Goal: Task Accomplishment & Management: Manage account settings

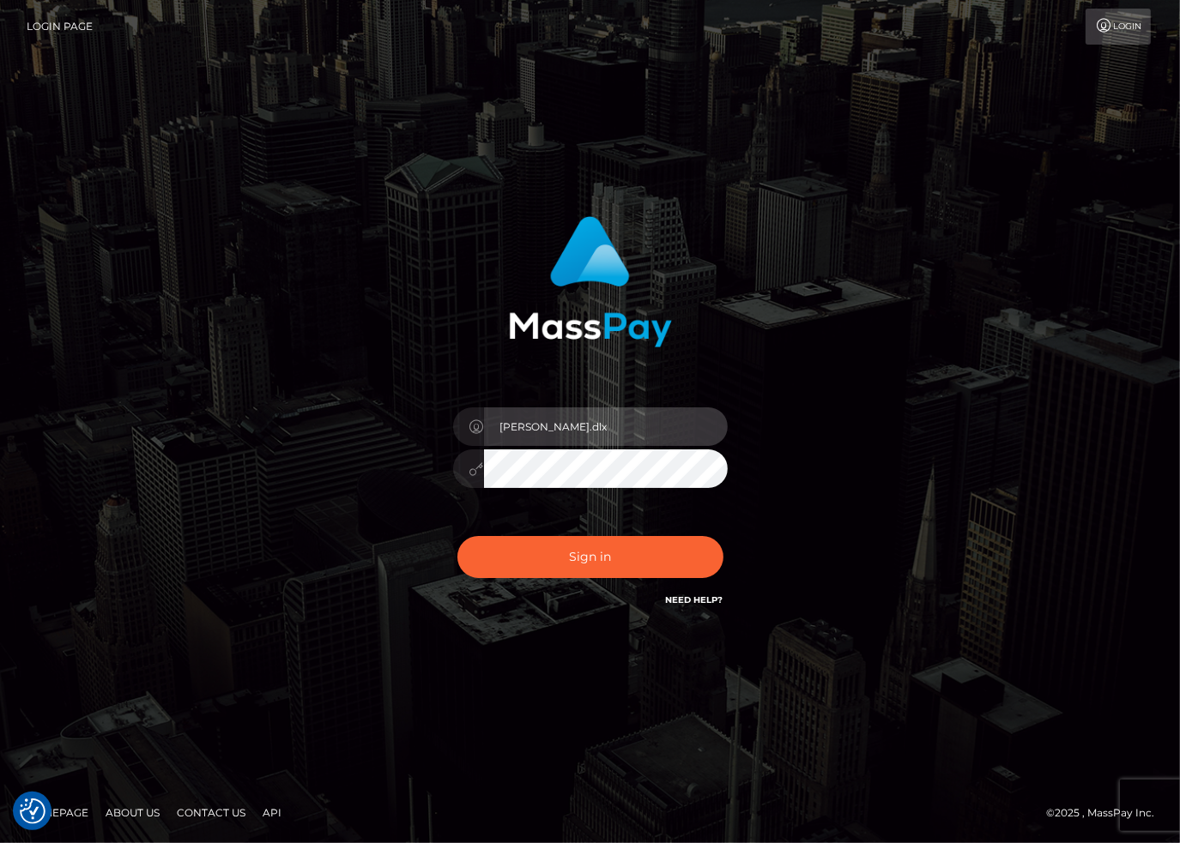
click at [631, 412] on input "stacie.dlx" at bounding box center [606, 426] width 244 height 39
type input "stacie.sctr"
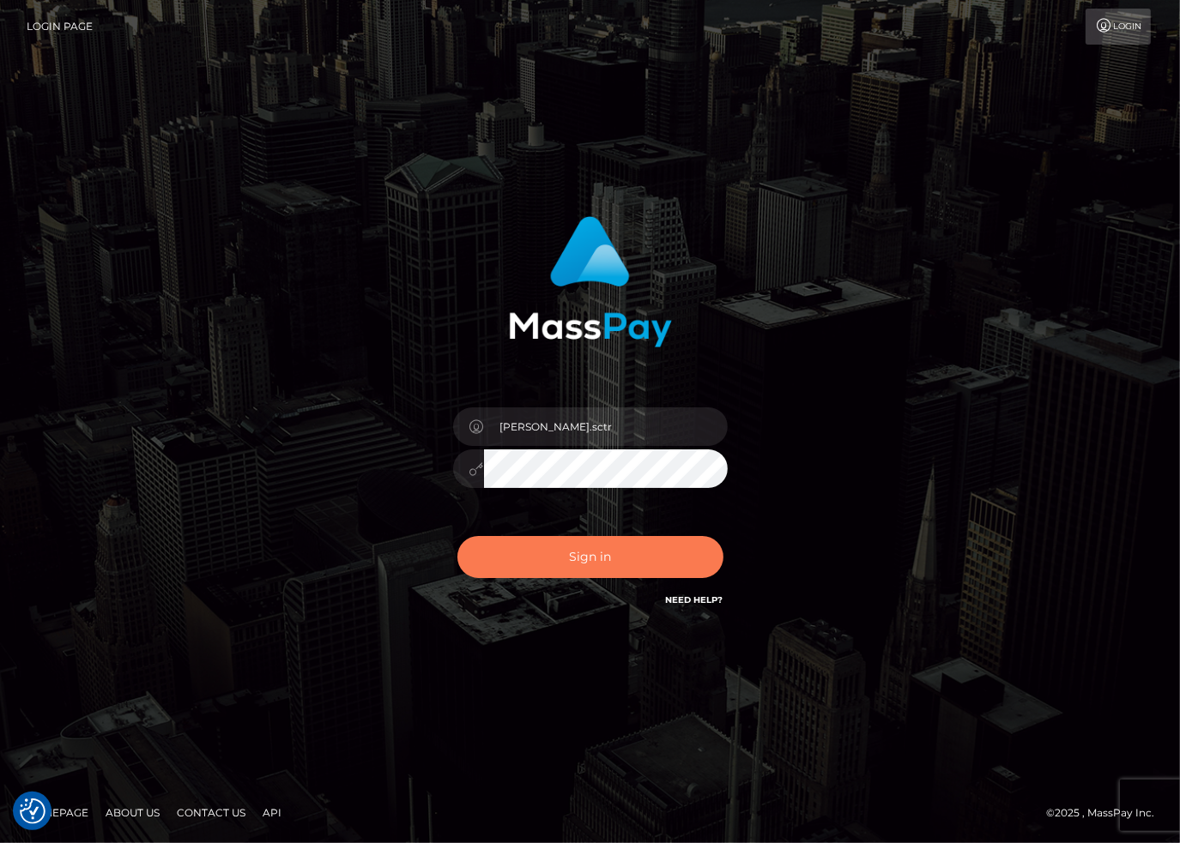
click at [616, 562] on button "Sign in" at bounding box center [590, 557] width 266 height 42
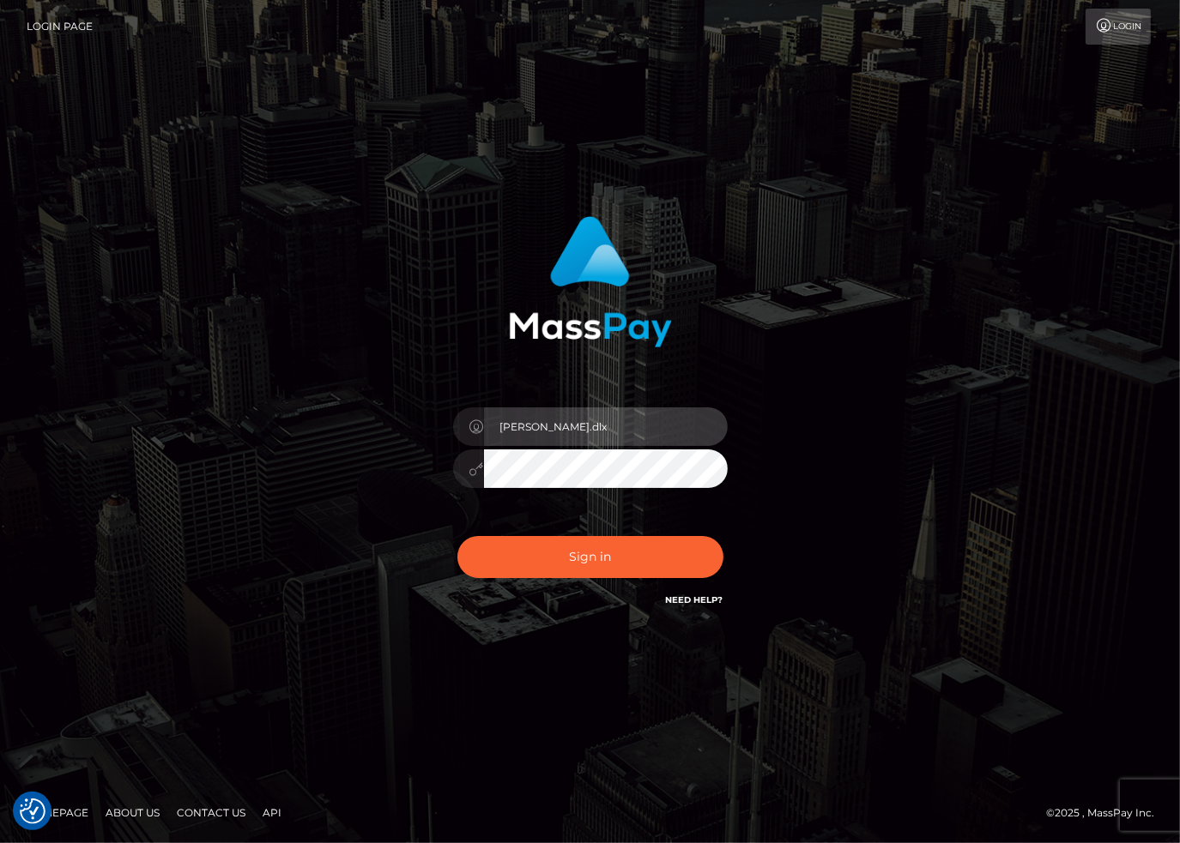
click at [607, 424] on input "stacie.dlx" at bounding box center [606, 426] width 244 height 39
type input "stacie.sctr"
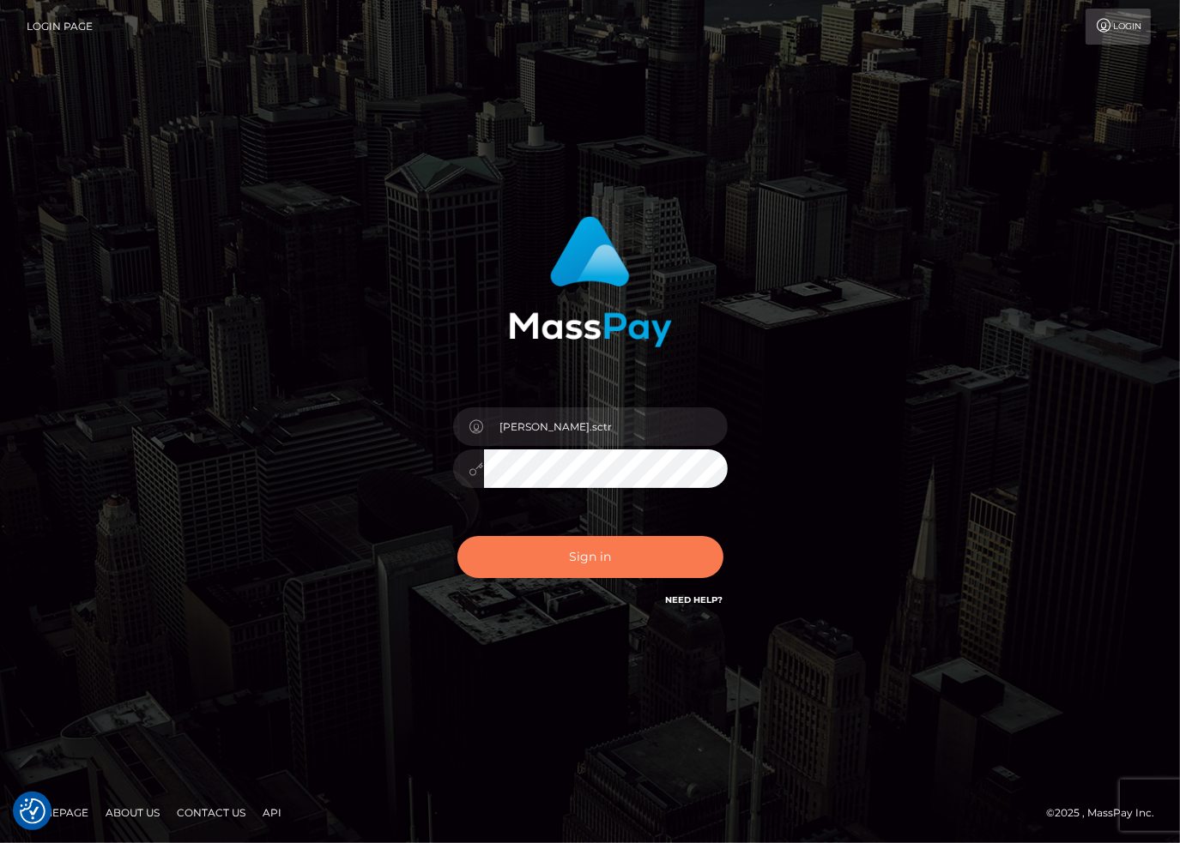
click at [595, 556] on button "Sign in" at bounding box center [590, 557] width 266 height 42
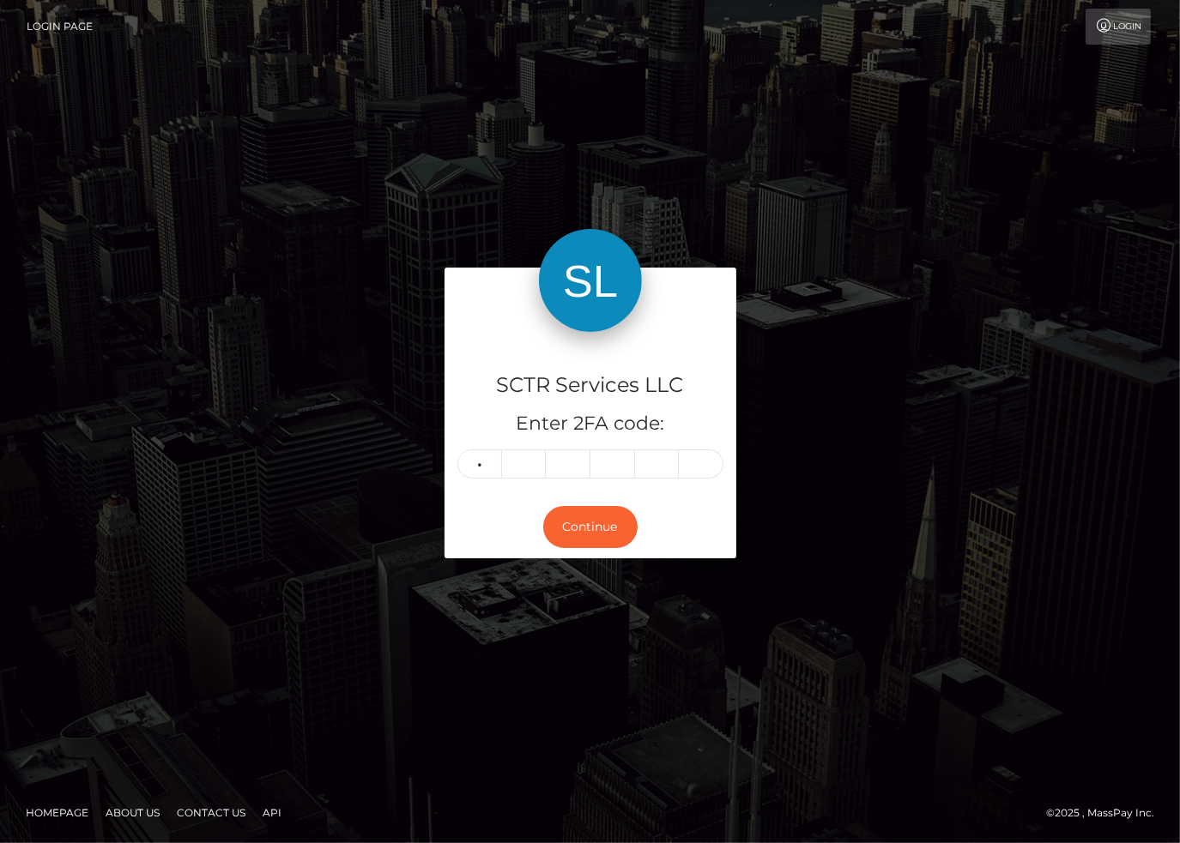
type input "6"
type input "8"
type input "1"
type input "7"
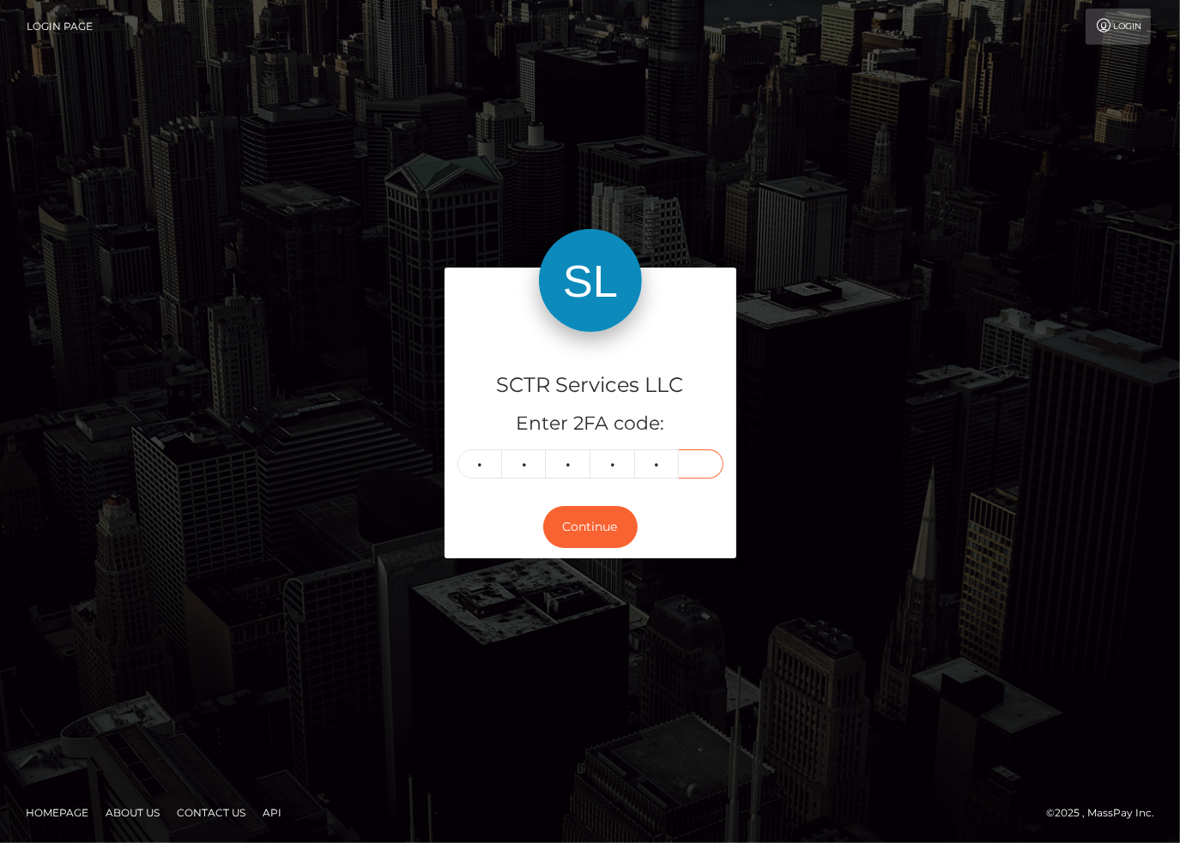
type input "2"
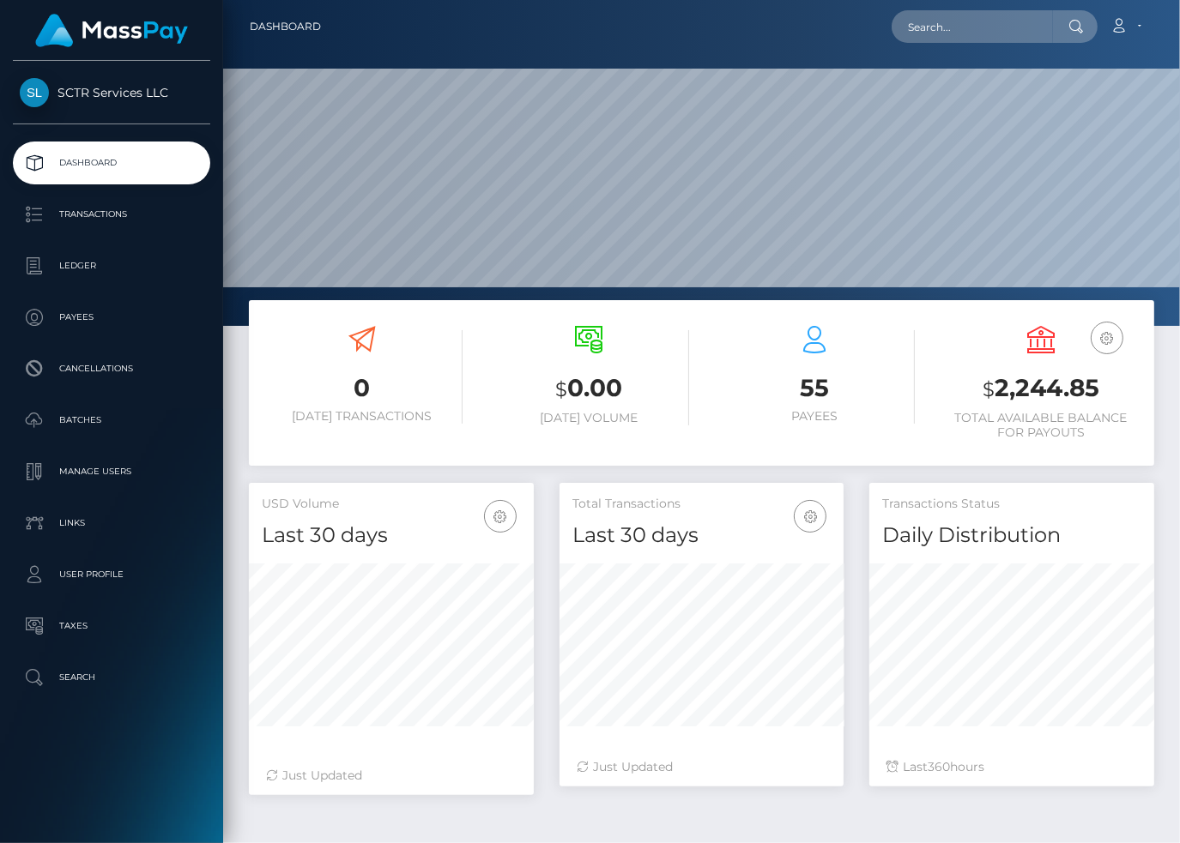
scroll to position [304, 284]
click at [102, 269] on p "Ledger" at bounding box center [112, 266] width 184 height 26
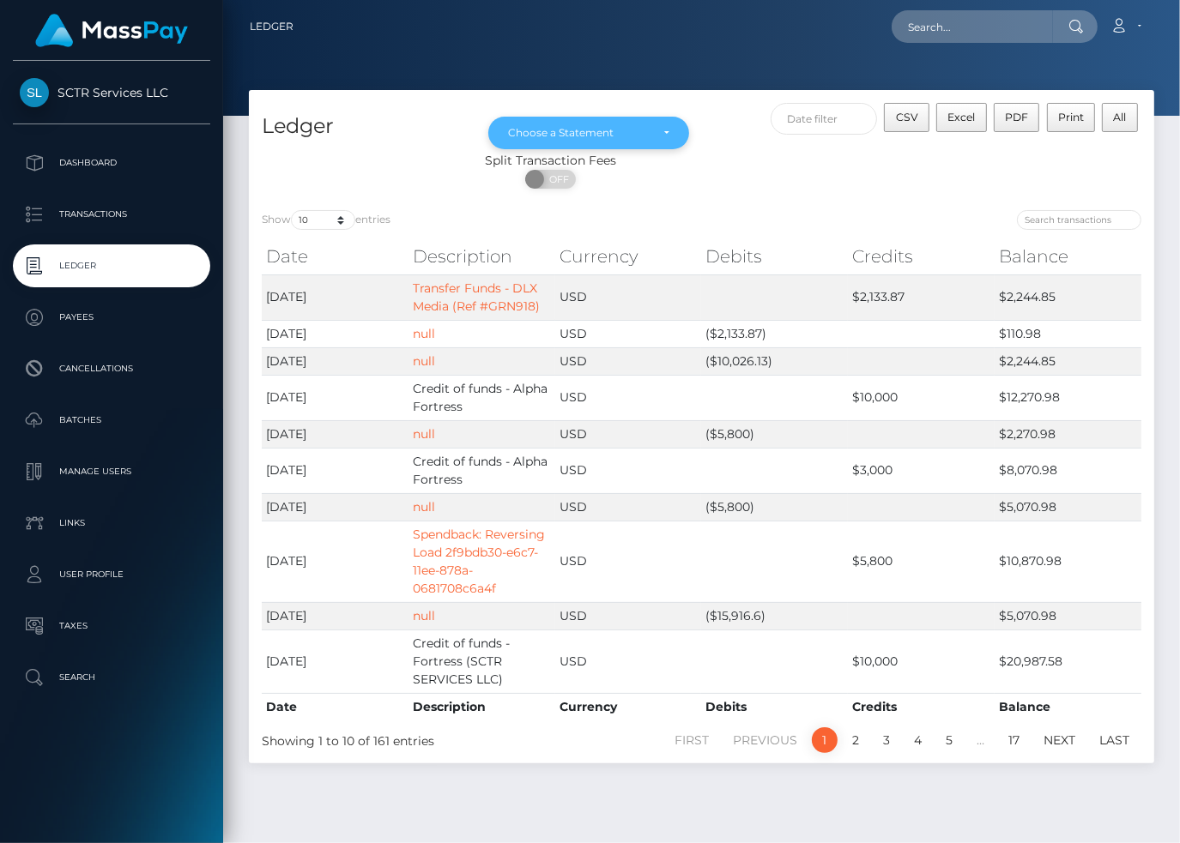
click at [618, 129] on div "Choose a Statement" at bounding box center [579, 133] width 142 height 14
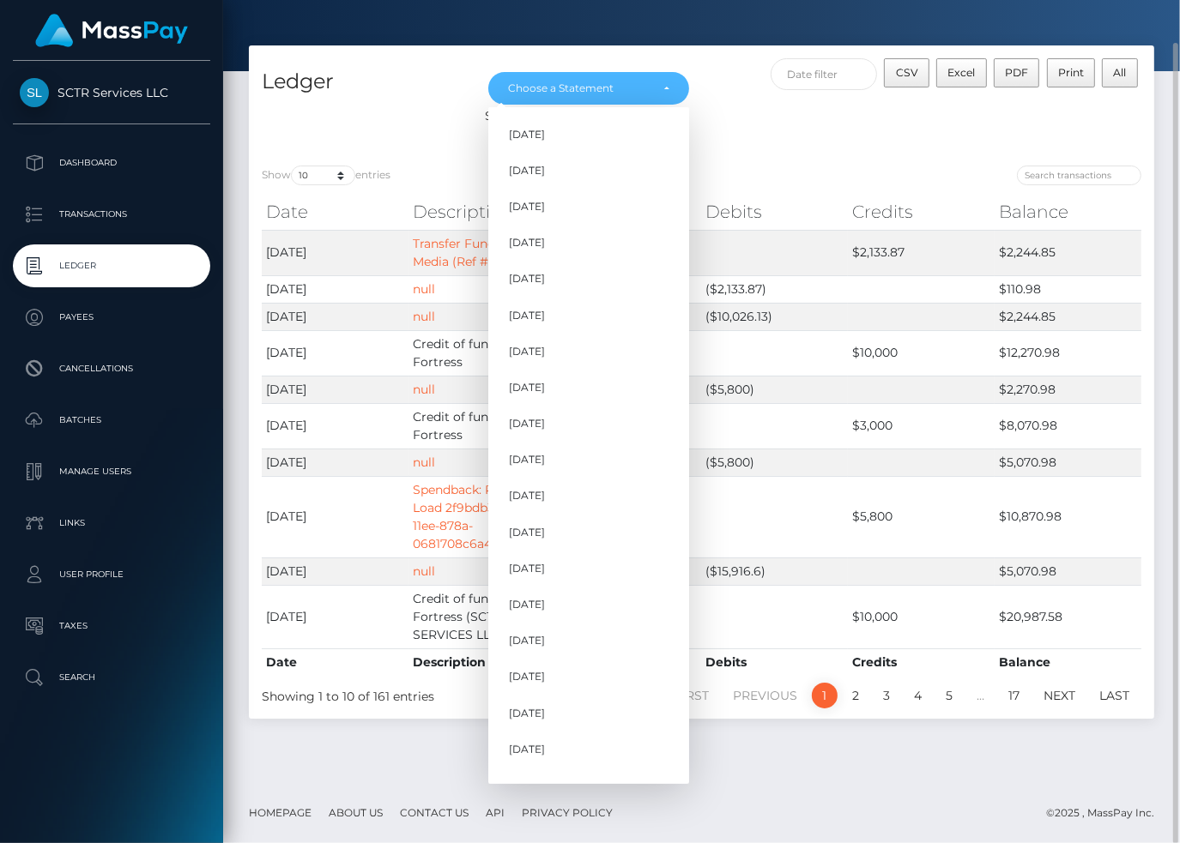
scroll to position [821, 0]
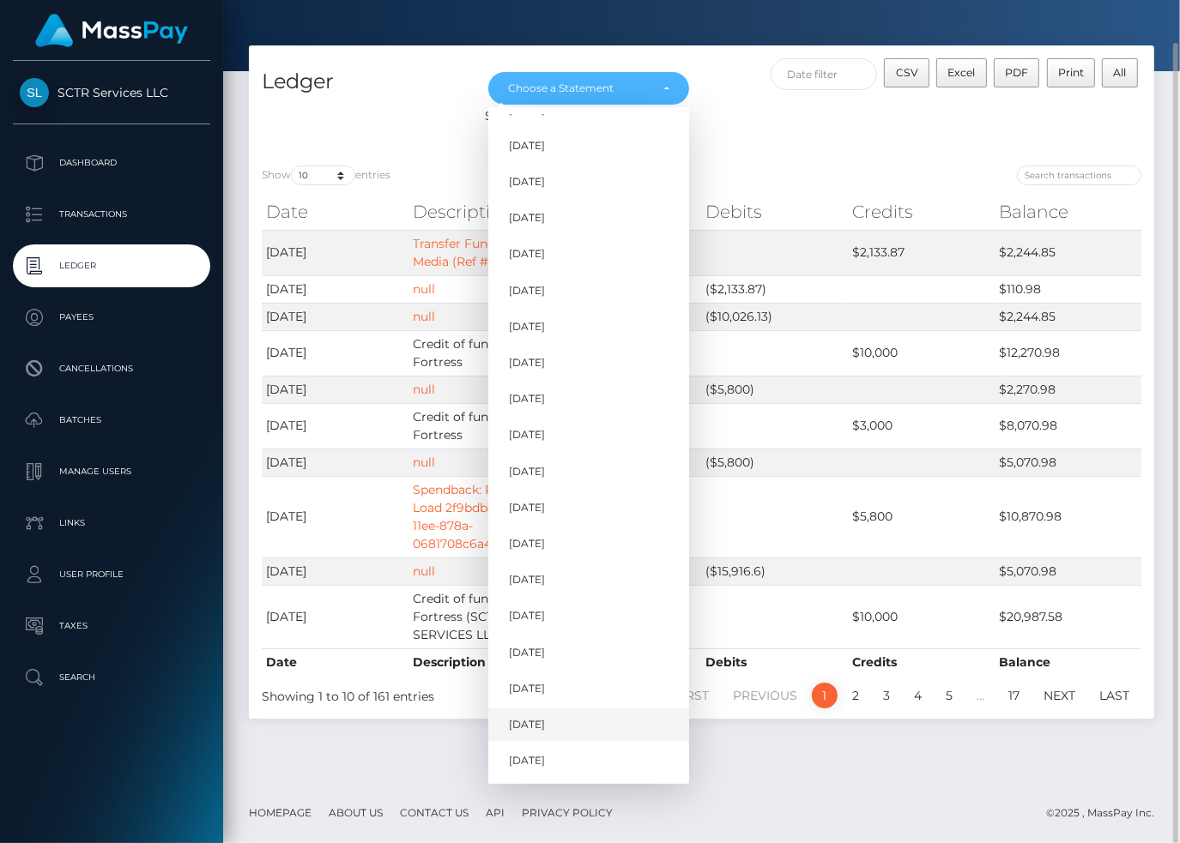
click at [552, 712] on link "[DATE]" at bounding box center [588, 725] width 201 height 32
select select "[DATE]"
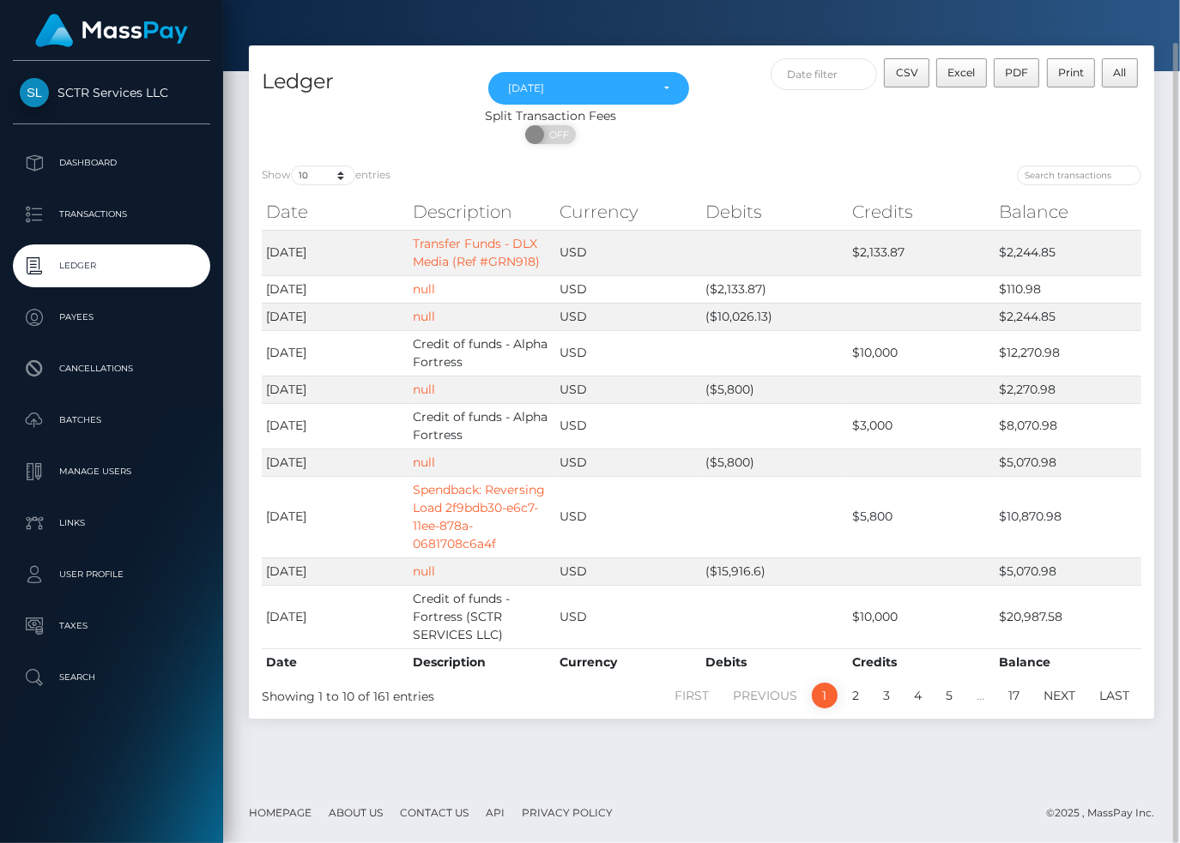
click at [461, 761] on div "Ledger [DATE] [DATE] [DATE] [DATE] [DATE] [DATE] [DATE] [DATE] [DATE] [DATE] [D…" at bounding box center [701, 414] width 956 height 738
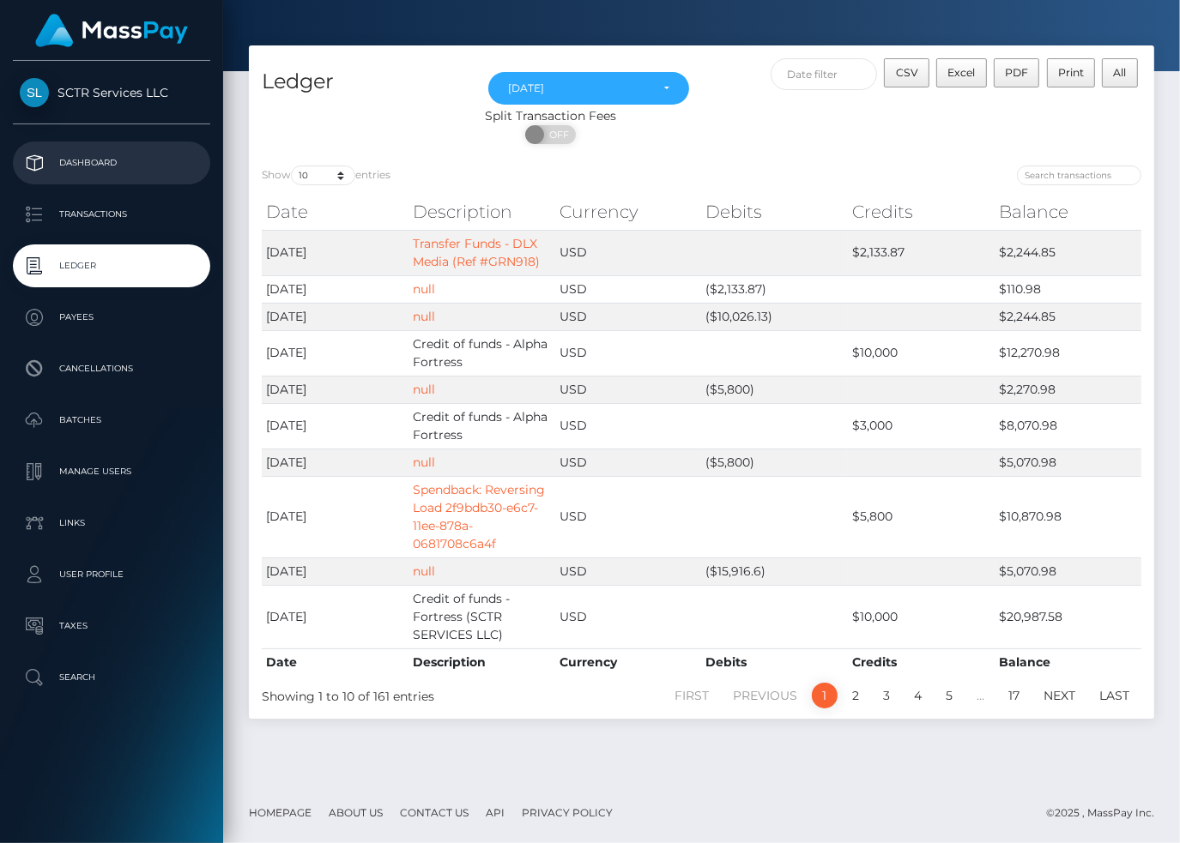
click at [44, 160] on p "Dashboard" at bounding box center [112, 163] width 184 height 26
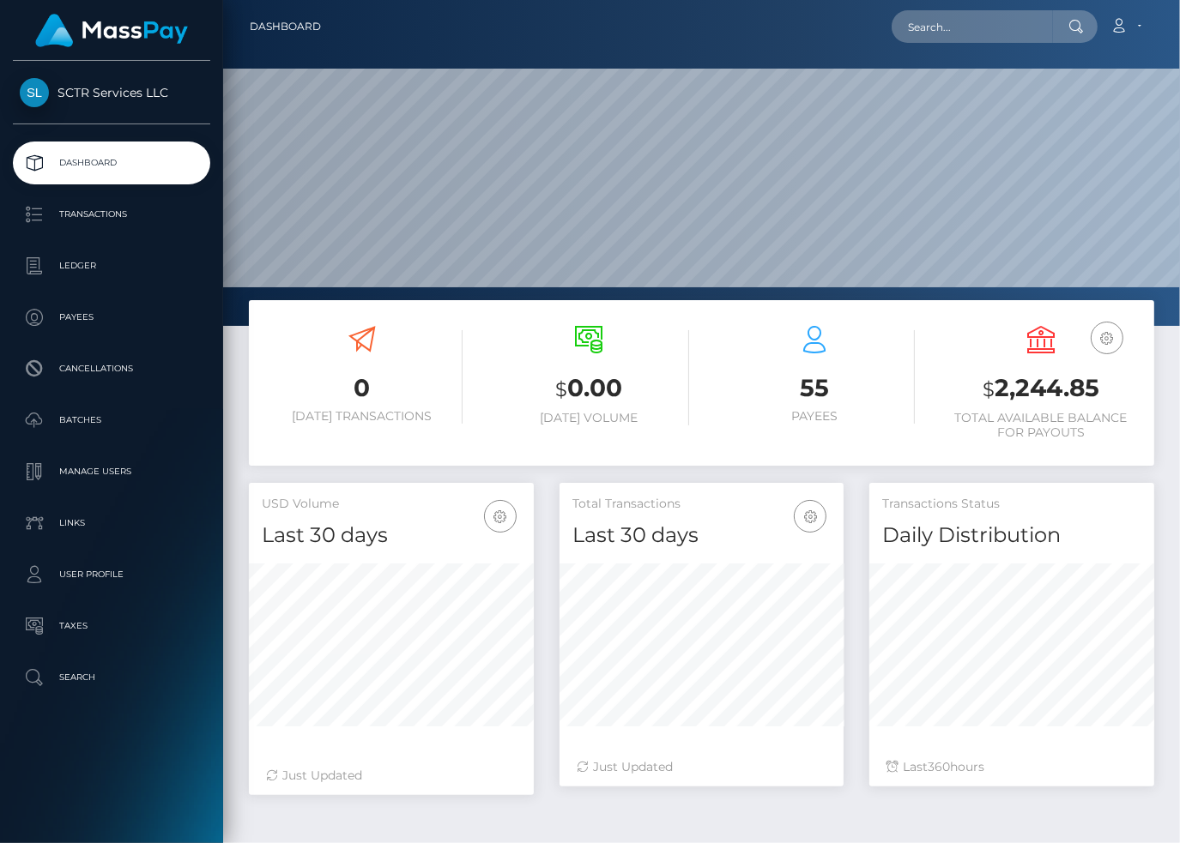
scroll to position [304, 284]
click at [1131, 33] on link "Account" at bounding box center [1125, 27] width 51 height 36
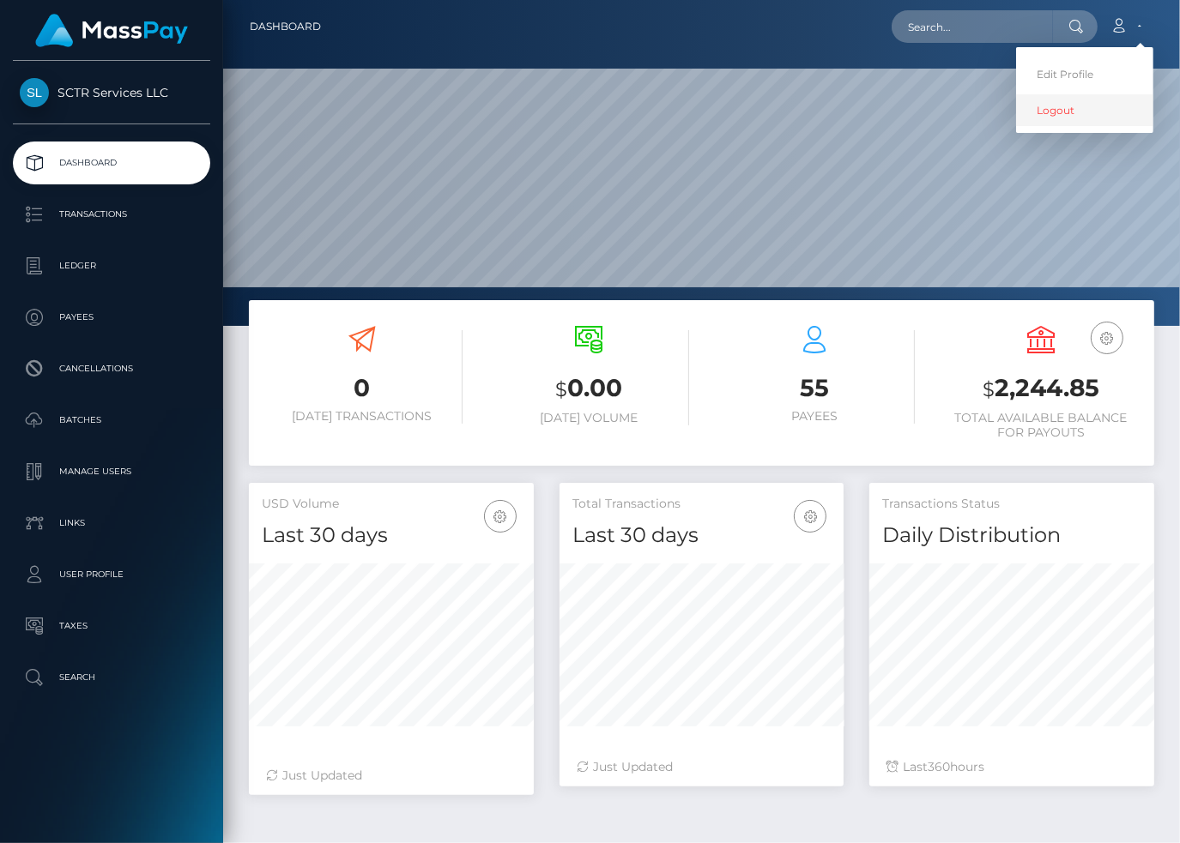
click at [1054, 105] on link "Logout" at bounding box center [1084, 110] width 137 height 32
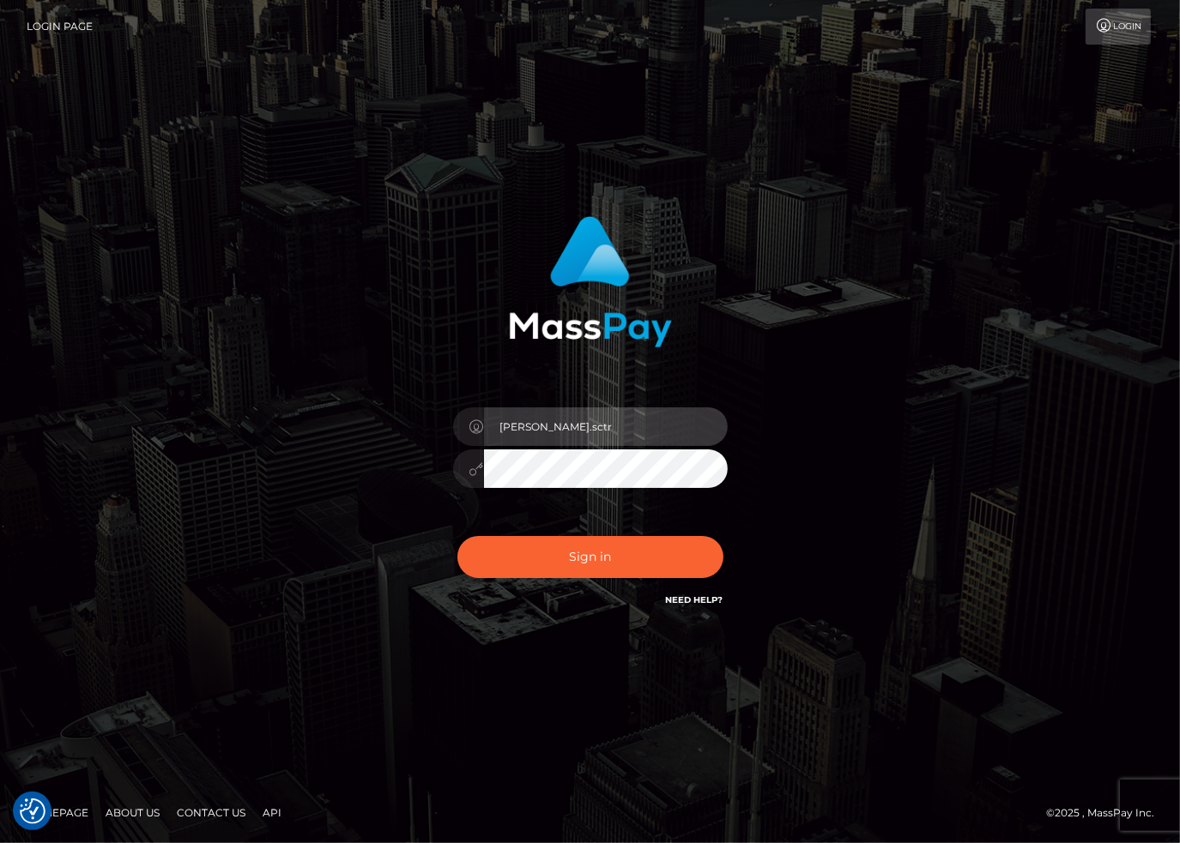
click at [627, 431] on input "stacie.sctr" at bounding box center [606, 426] width 244 height 39
type input "stacie.dlx"
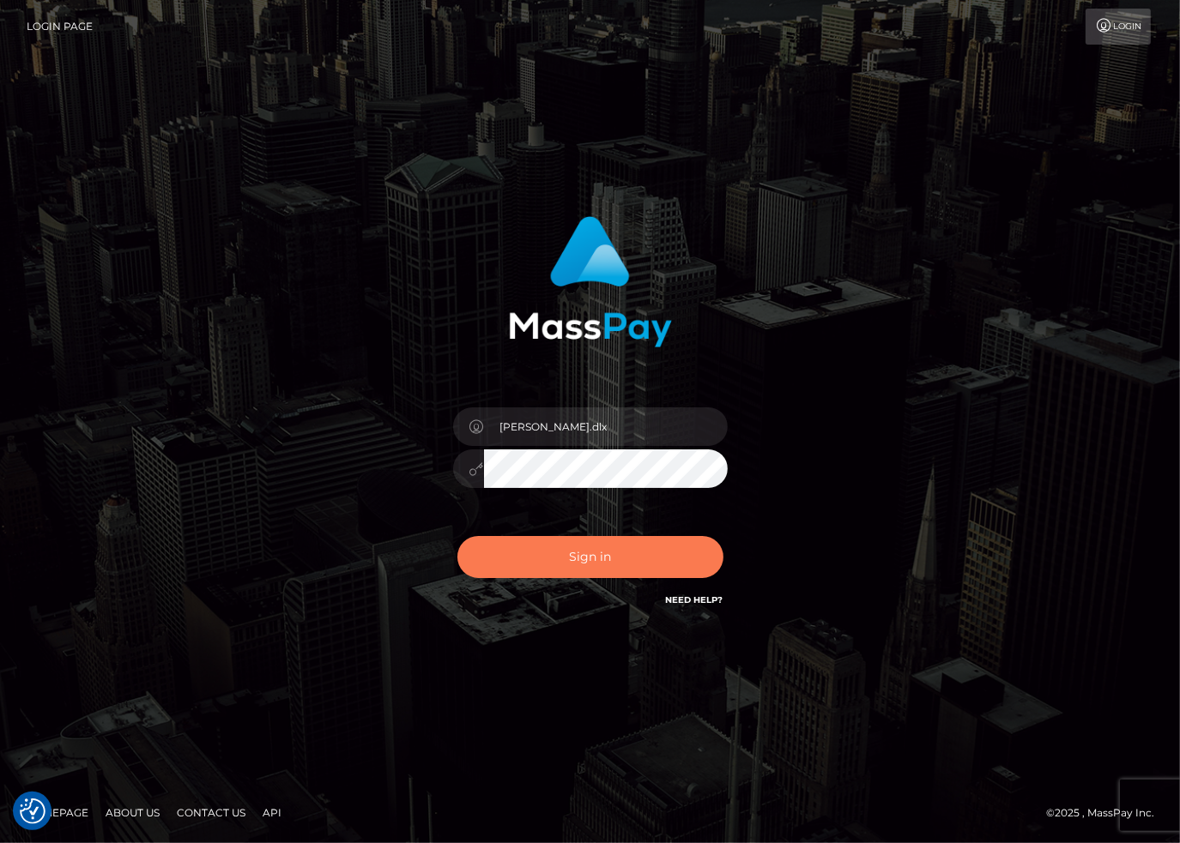
click at [649, 553] on button "Sign in" at bounding box center [590, 557] width 266 height 42
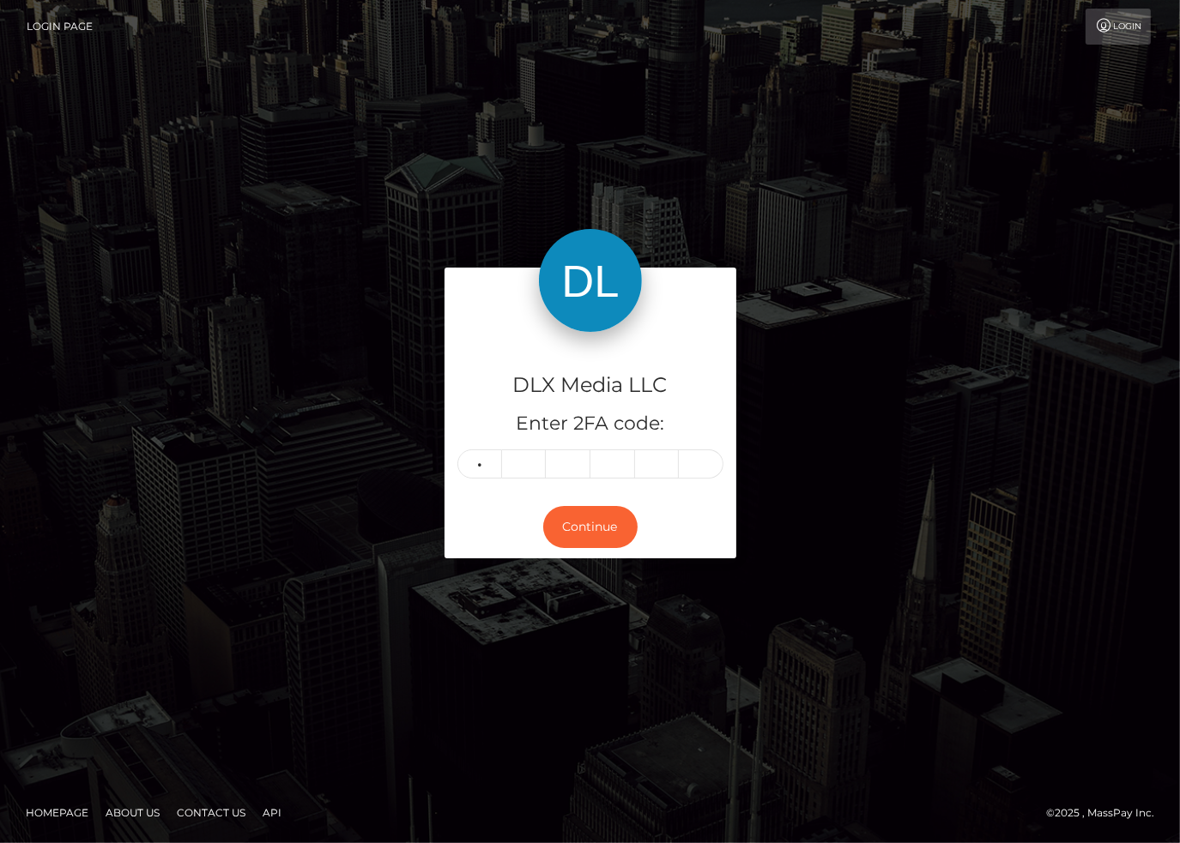
type input "6"
type input "1"
type input "7"
type input "5"
type input "6"
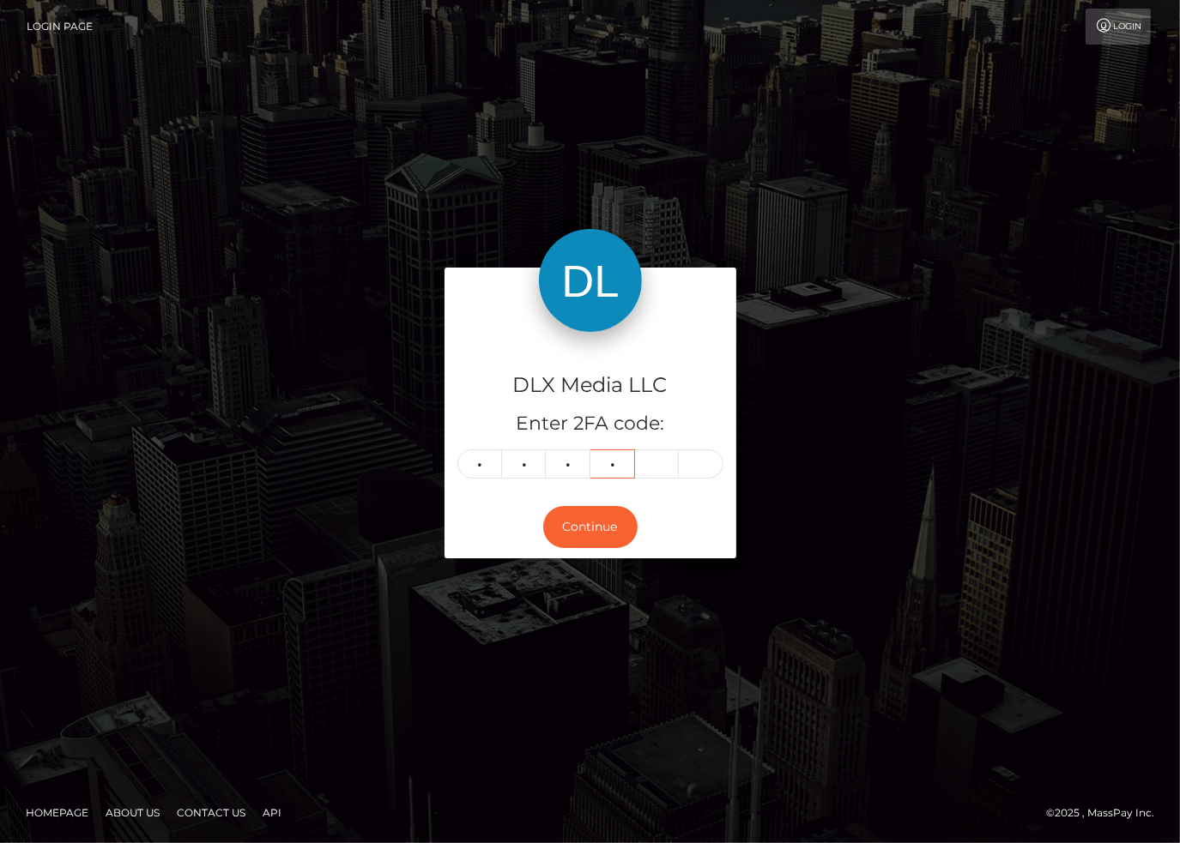
type input "6"
type input "4"
type input "7"
type input "5"
type input "6"
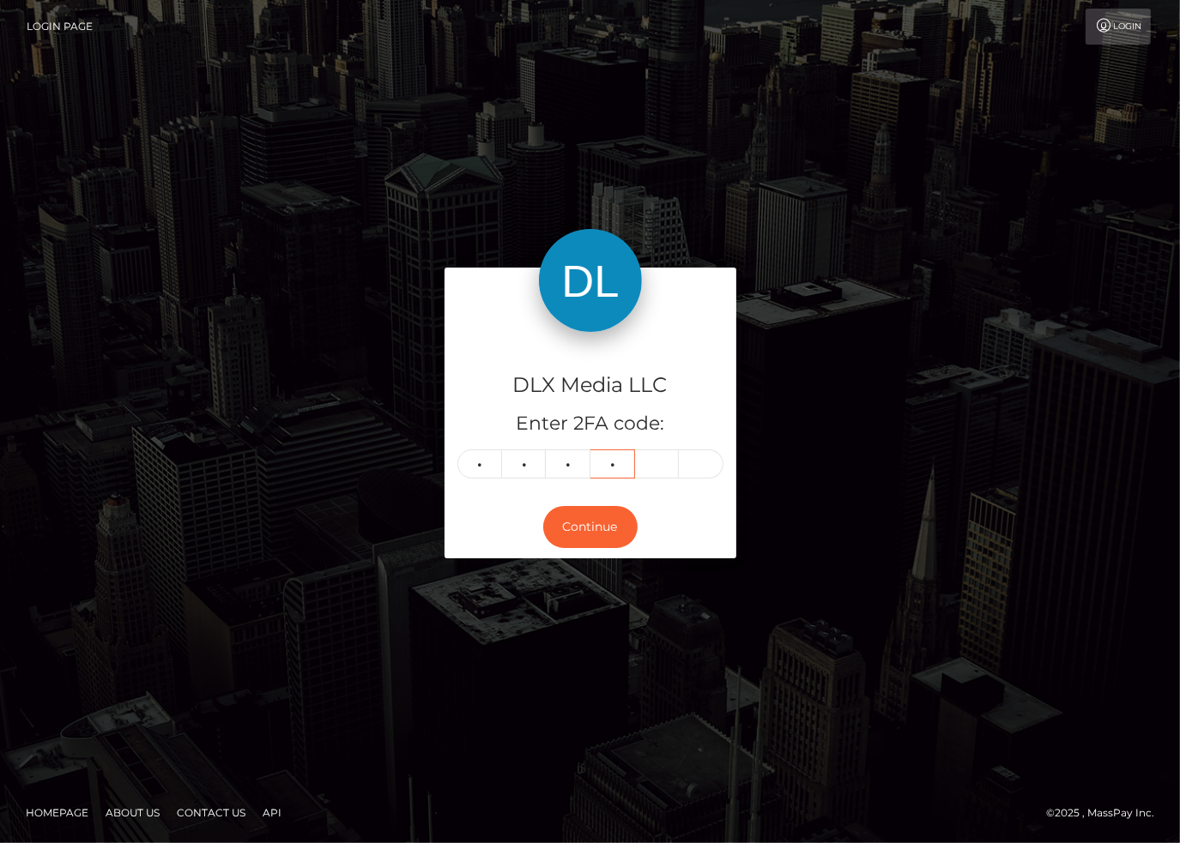
type input "6"
type input "4"
type input "8"
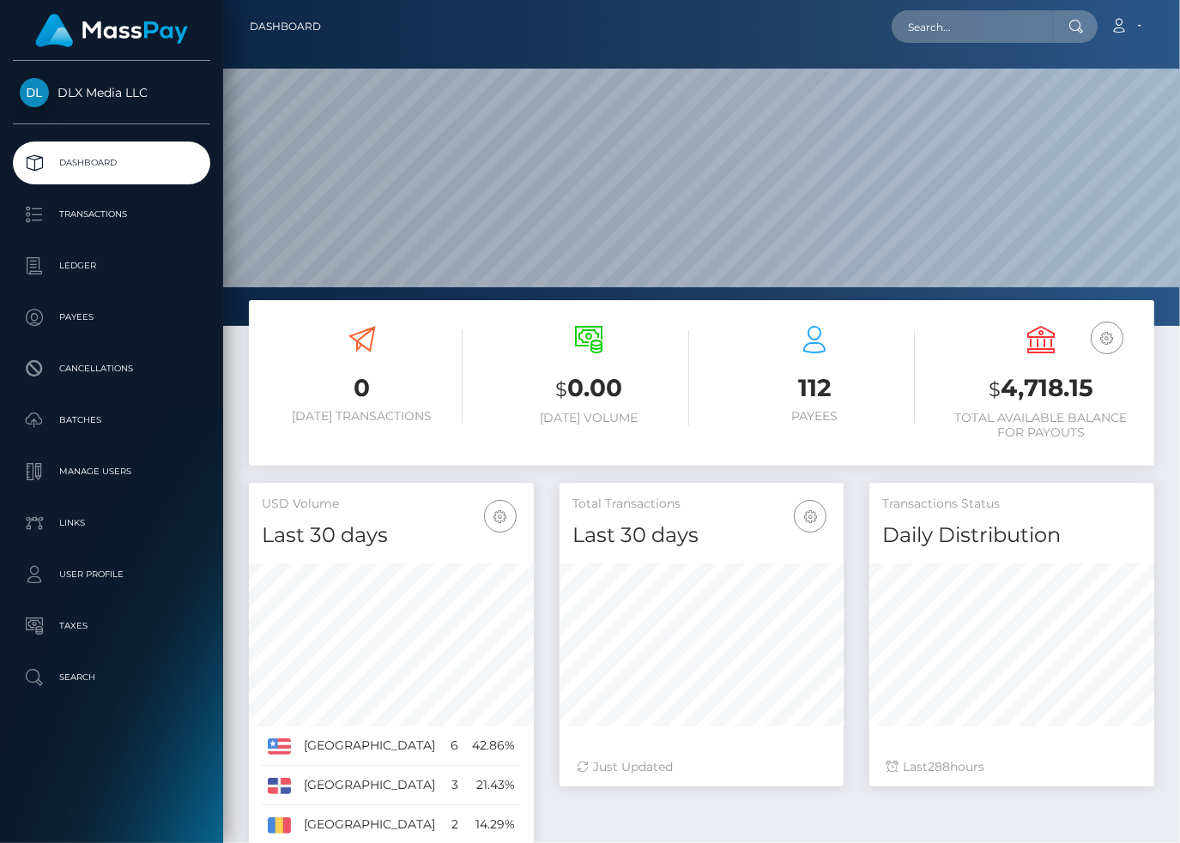
scroll to position [304, 284]
click at [103, 277] on p "Ledger" at bounding box center [112, 266] width 184 height 26
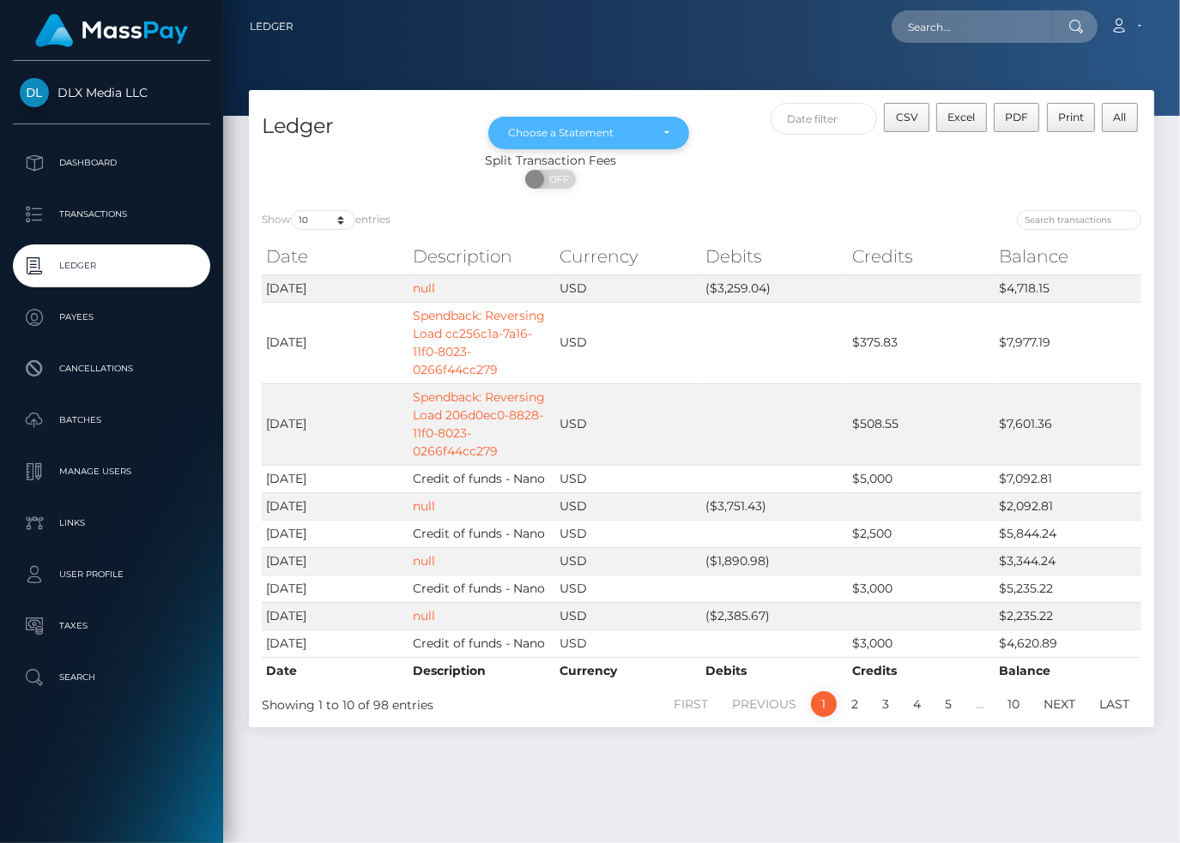
click at [603, 138] on div "Choose a Statement" at bounding box center [579, 133] width 142 height 14
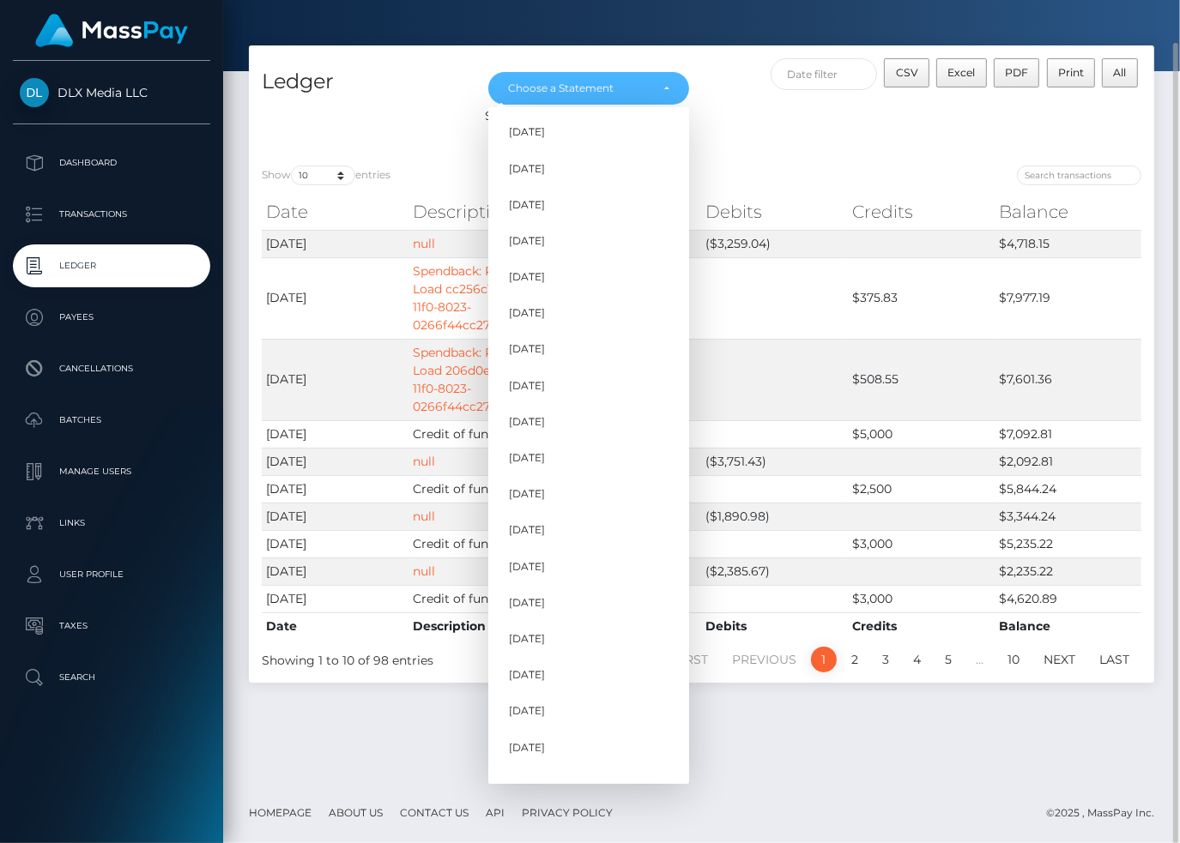
scroll to position [314, 0]
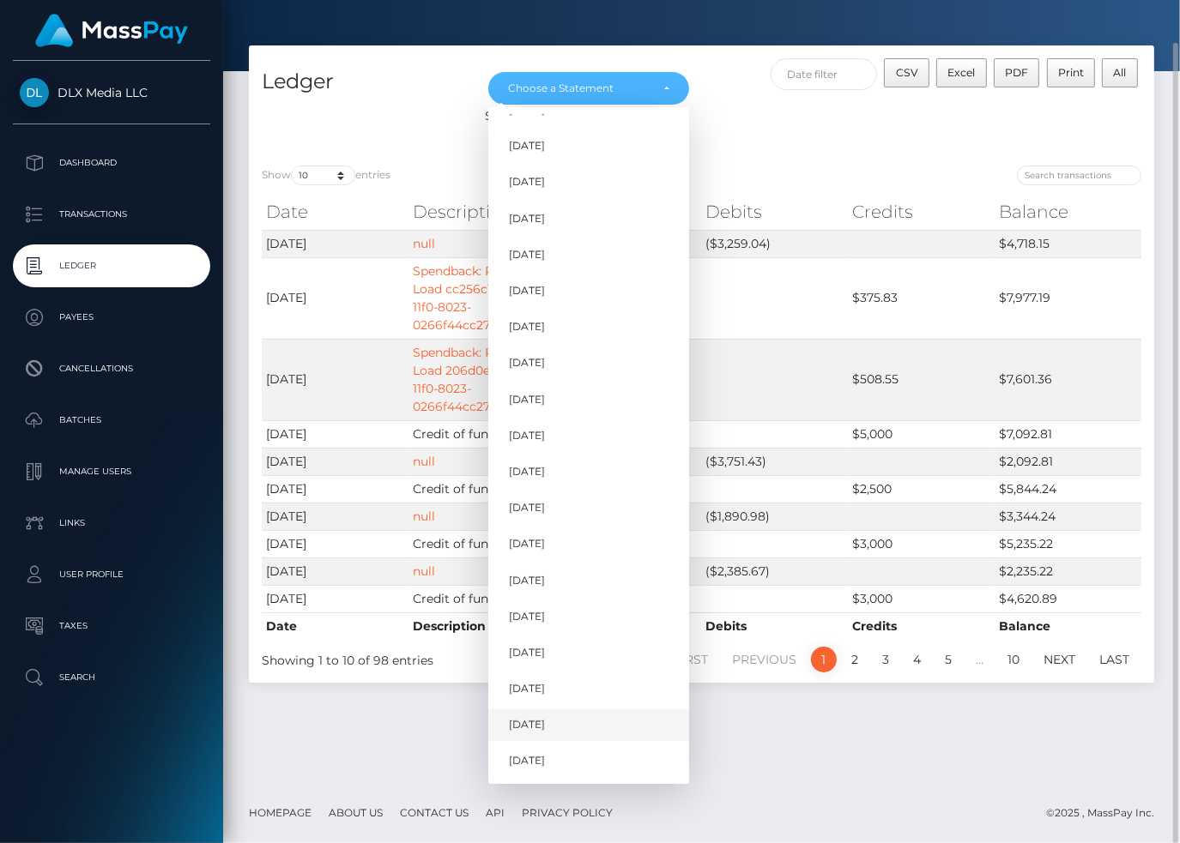
click at [574, 721] on link "[DATE]" at bounding box center [588, 725] width 201 height 32
select select "[DATE]"
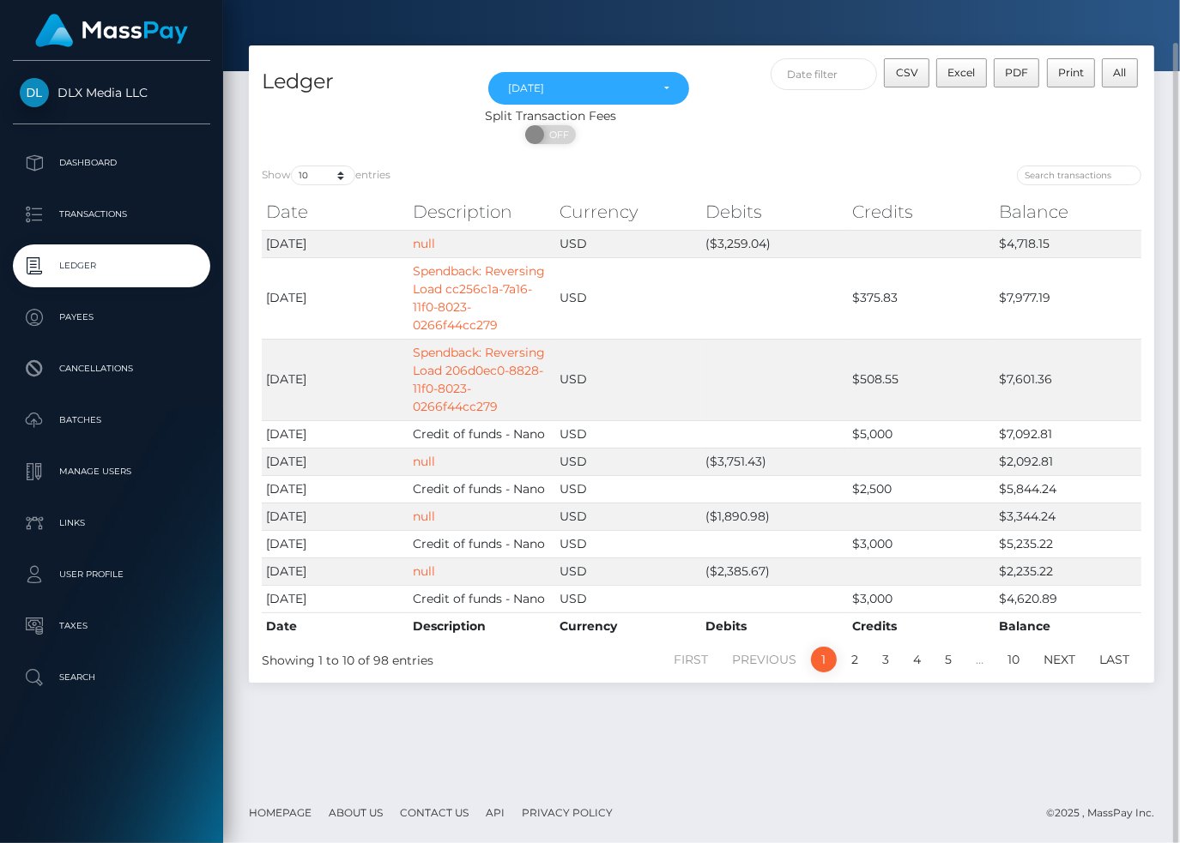
click at [503, 755] on div "Ledger [DATE] [DATE] [DATE] [DATE] [DATE] [DATE] [DATE] [DATE] [DATE] [DATE] [D…" at bounding box center [701, 414] width 956 height 738
